Goal: Task Accomplishment & Management: Manage account settings

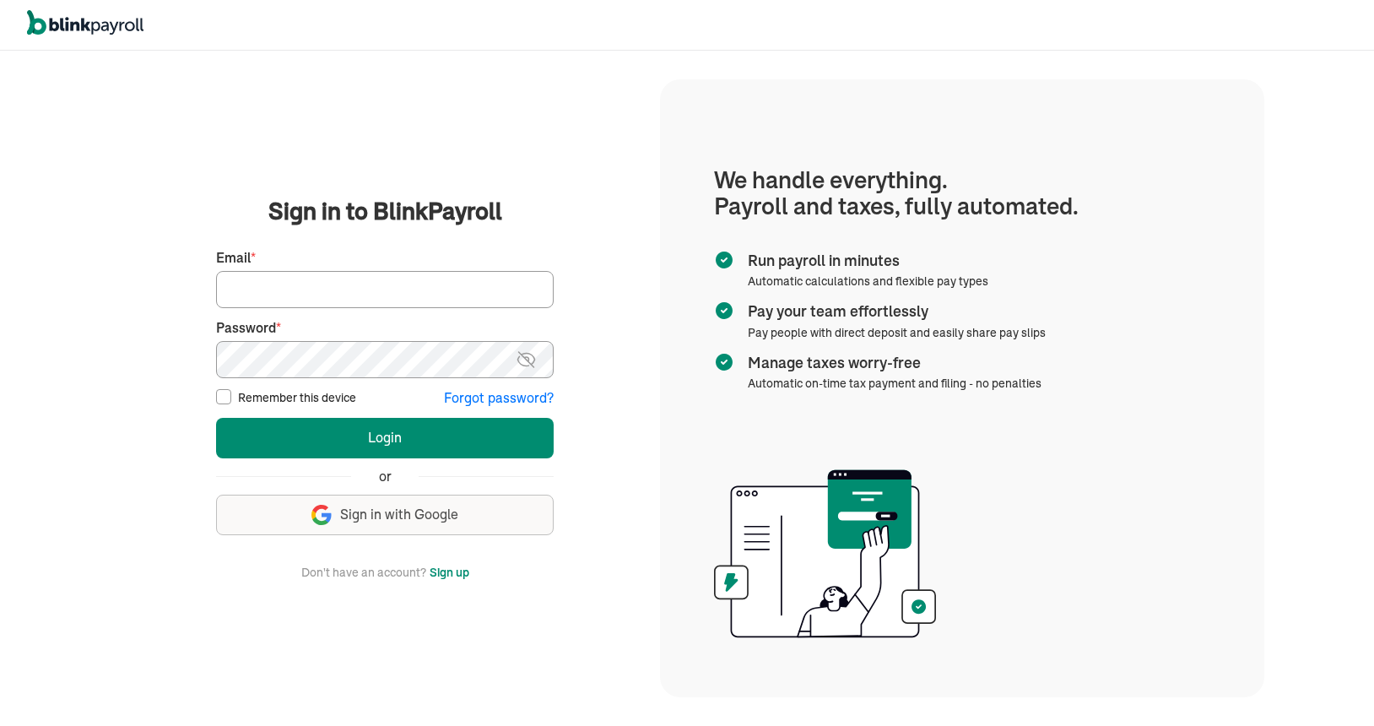
type input "[EMAIL_ADDRESS][DOMAIN_NAME]"
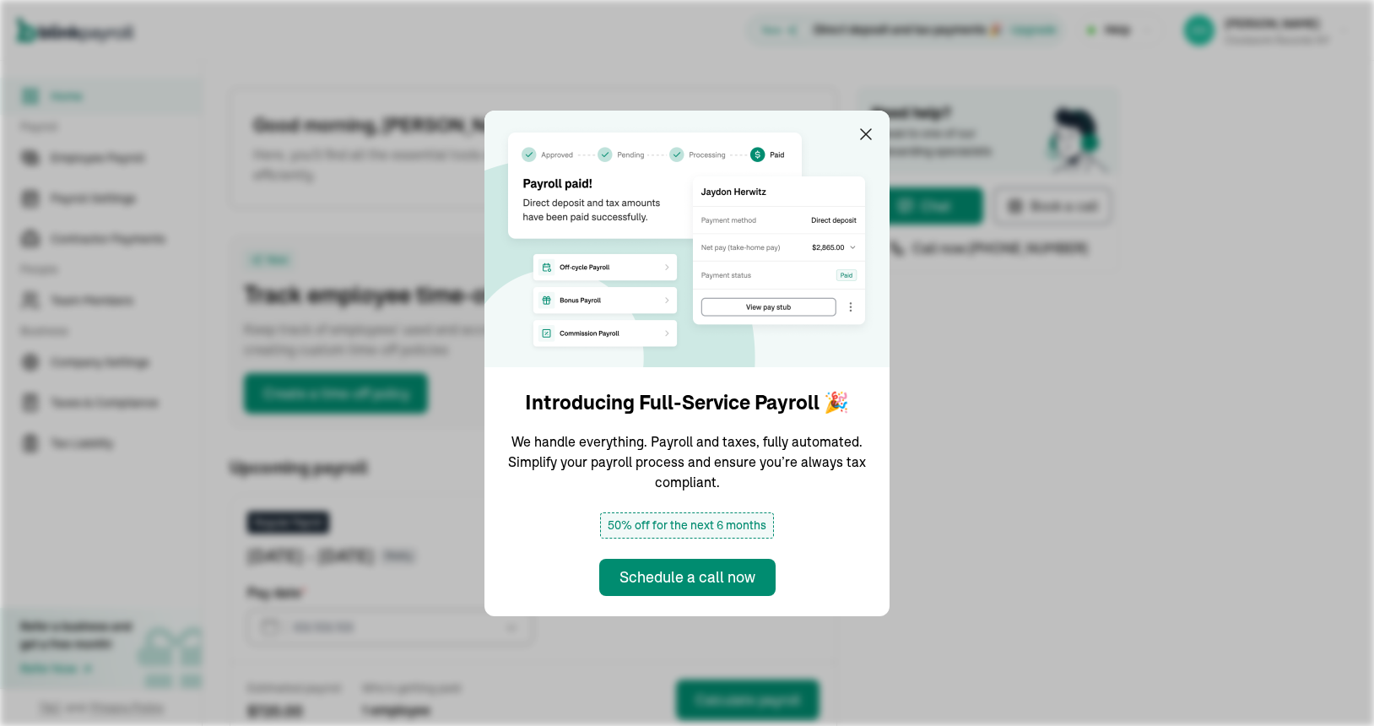
type input "[DATE]"
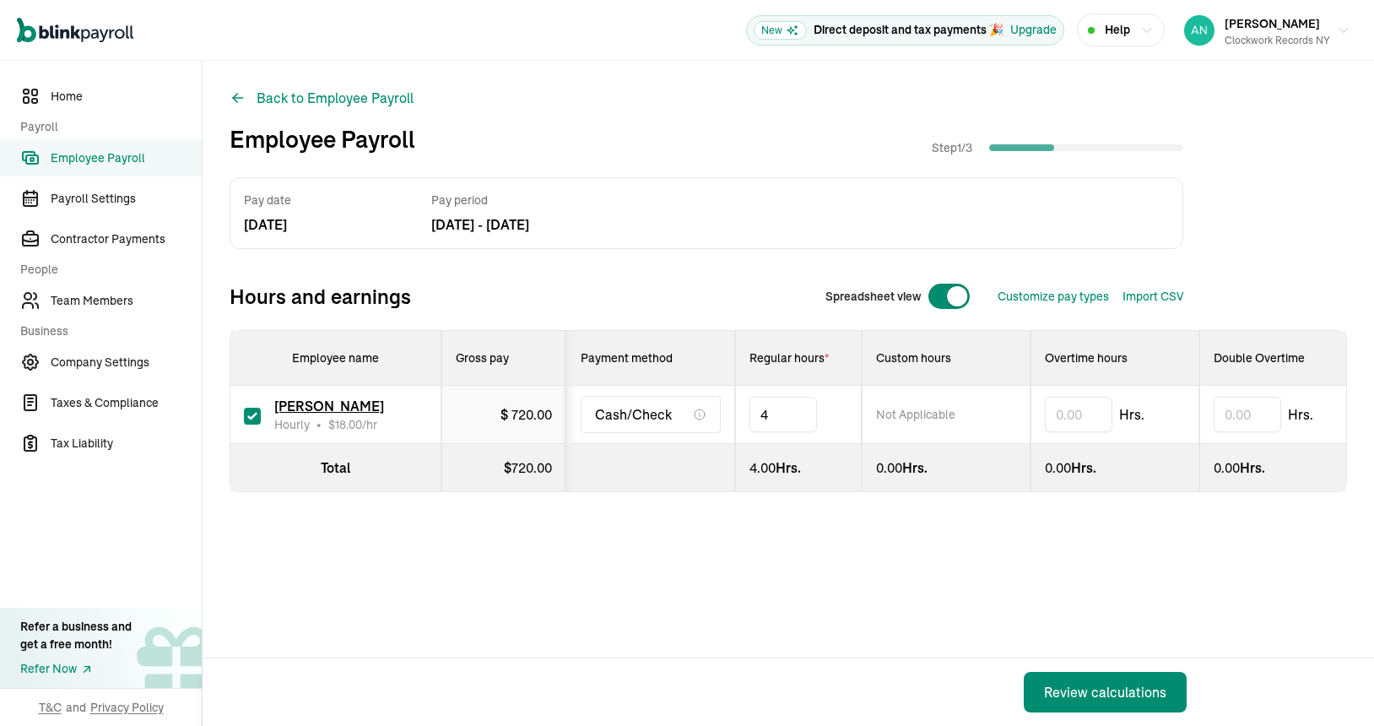
type input "4"
type input "30"
click at [1071, 685] on div "Review calculations" at bounding box center [1105, 692] width 122 height 20
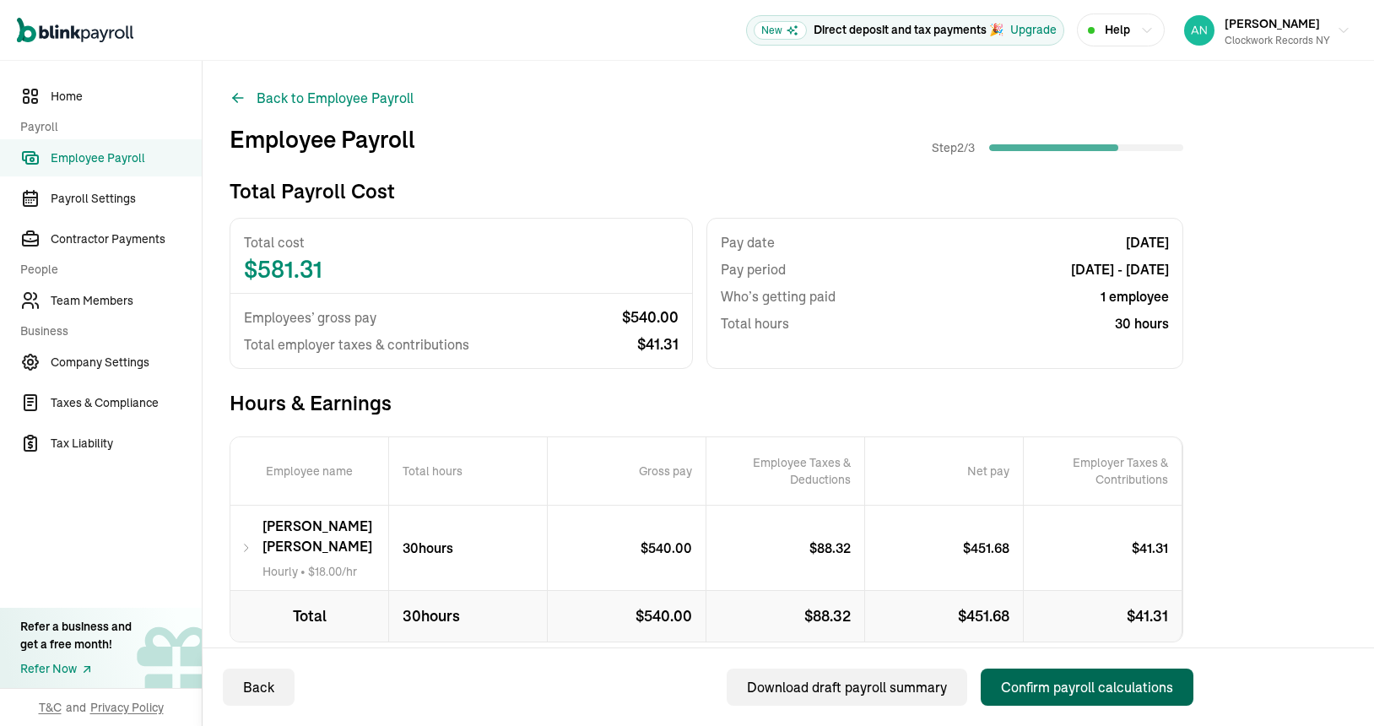
click at [1062, 691] on div "Confirm payroll calculations" at bounding box center [1087, 687] width 172 height 20
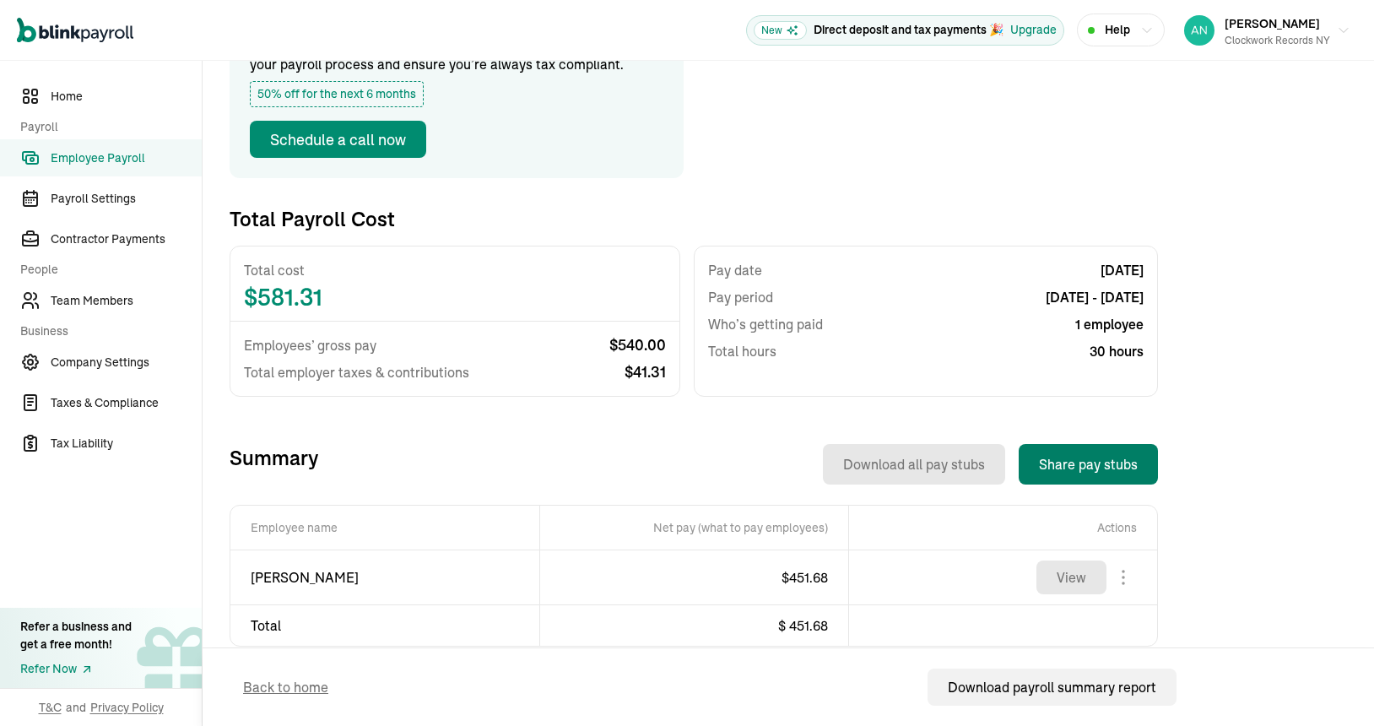
click at [1104, 459] on button "Share pay stubs" at bounding box center [1088, 464] width 139 height 41
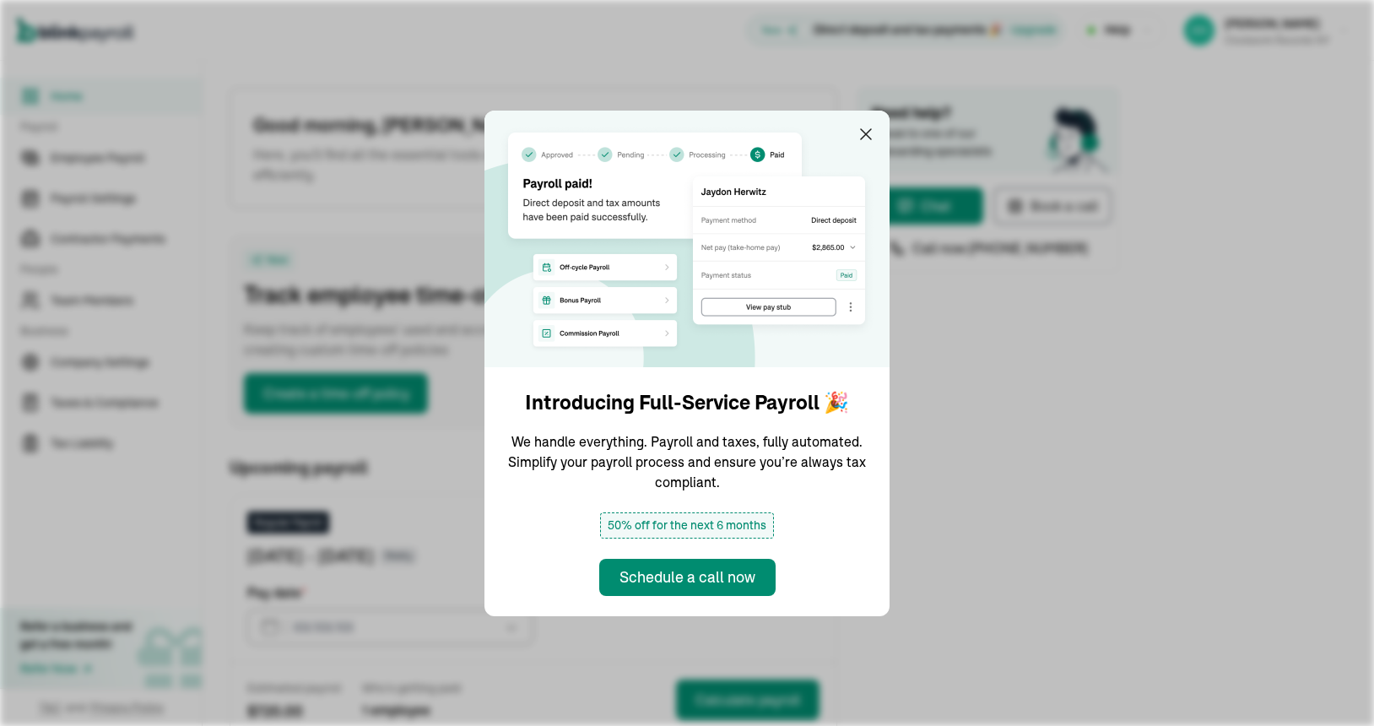
type input "[DATE]"
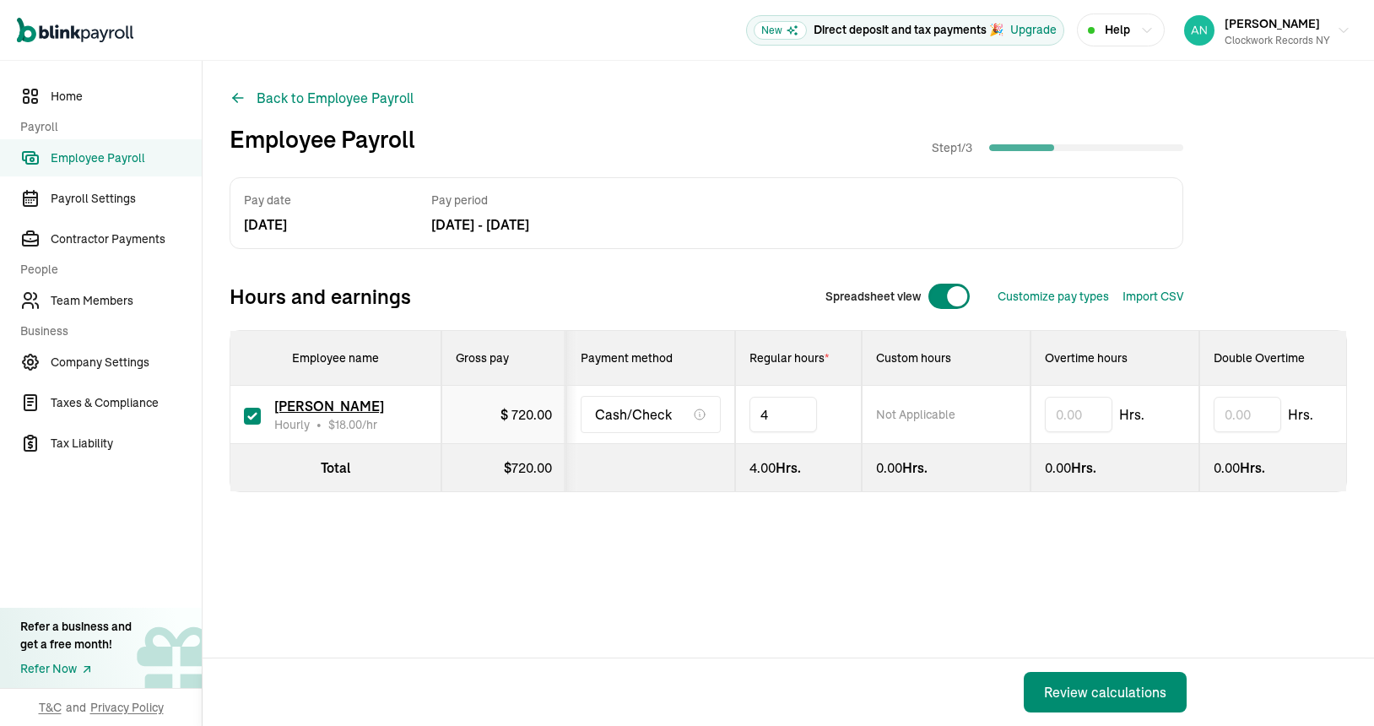
type input "4"
type input "30"
click at [1071, 685] on div "Review calculations" at bounding box center [1105, 692] width 122 height 20
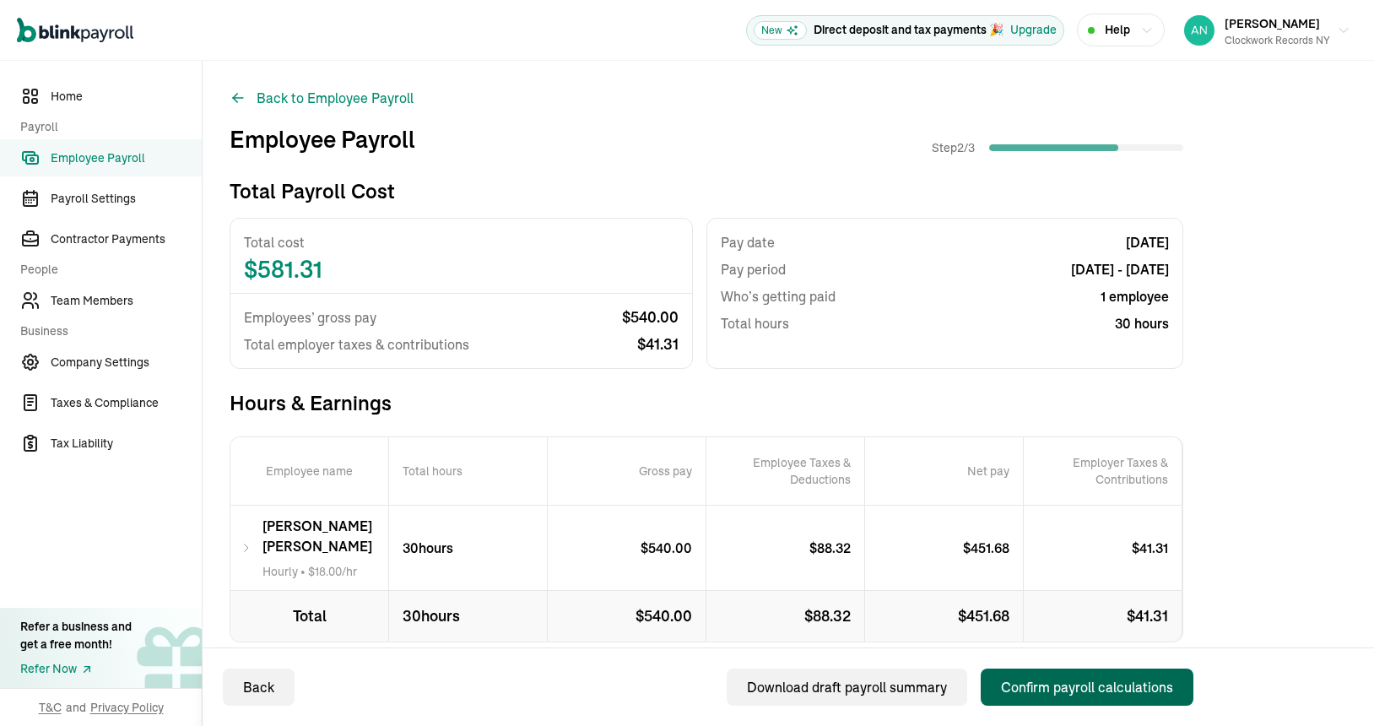
click at [1062, 691] on div "Confirm payroll calculations" at bounding box center [1087, 687] width 172 height 20
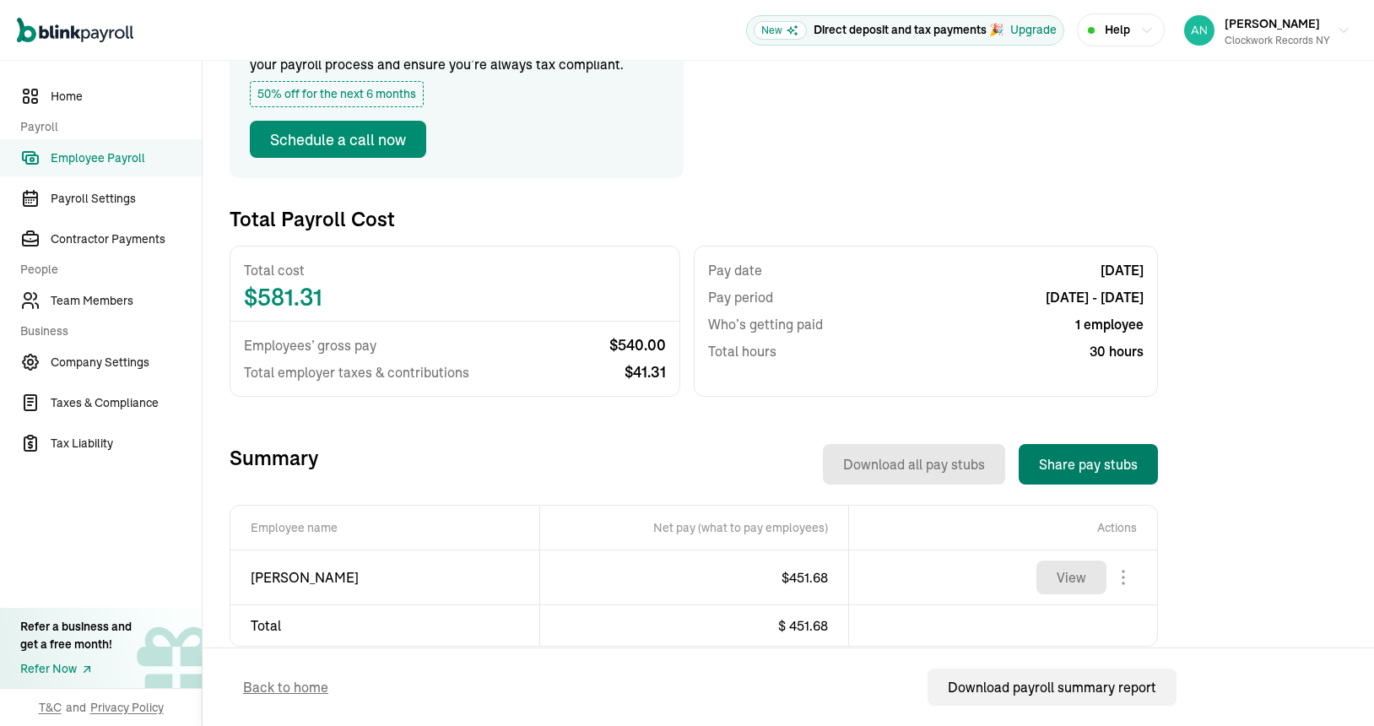
click at [1104, 459] on button "Share pay stubs" at bounding box center [1088, 464] width 139 height 41
